Goal: Navigation & Orientation: Find specific page/section

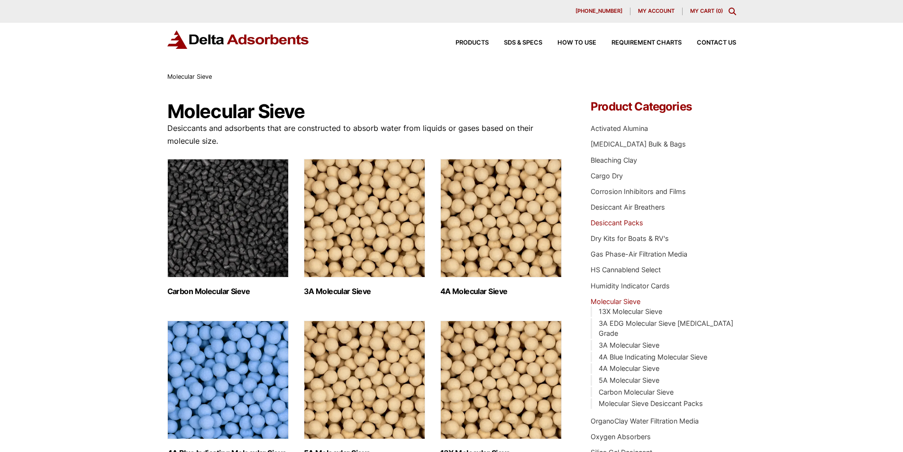
click at [599, 227] on link "Desiccant Packs" at bounding box center [617, 223] width 53 height 8
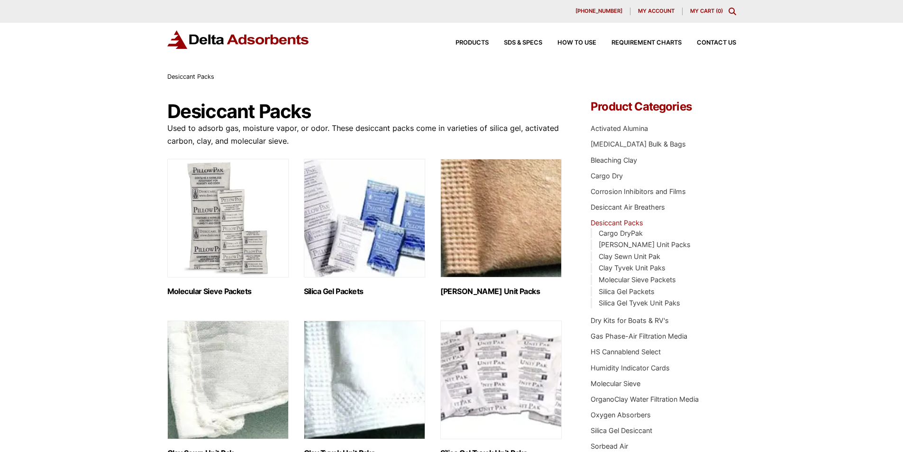
click at [322, 439] on img "Visit product category Clay Tyvek Unit Paks" at bounding box center [364, 379] width 121 height 119
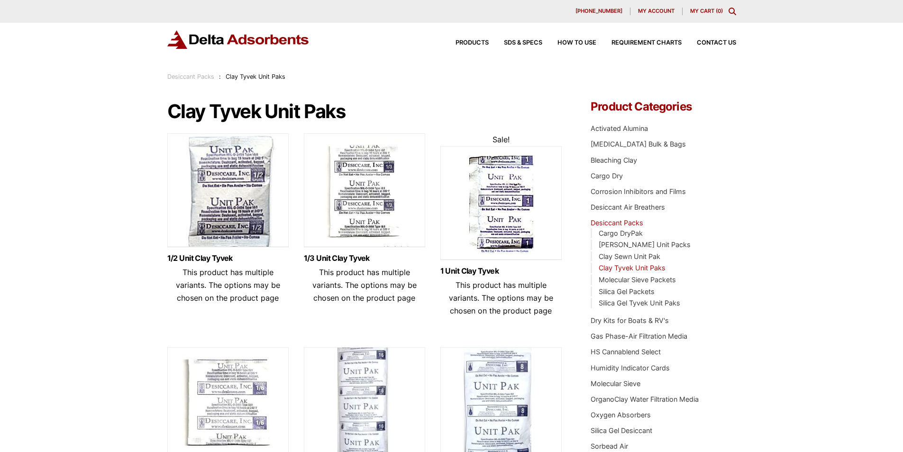
click at [195, 49] on img at bounding box center [238, 39] width 142 height 18
